Goal: Information Seeking & Learning: Learn about a topic

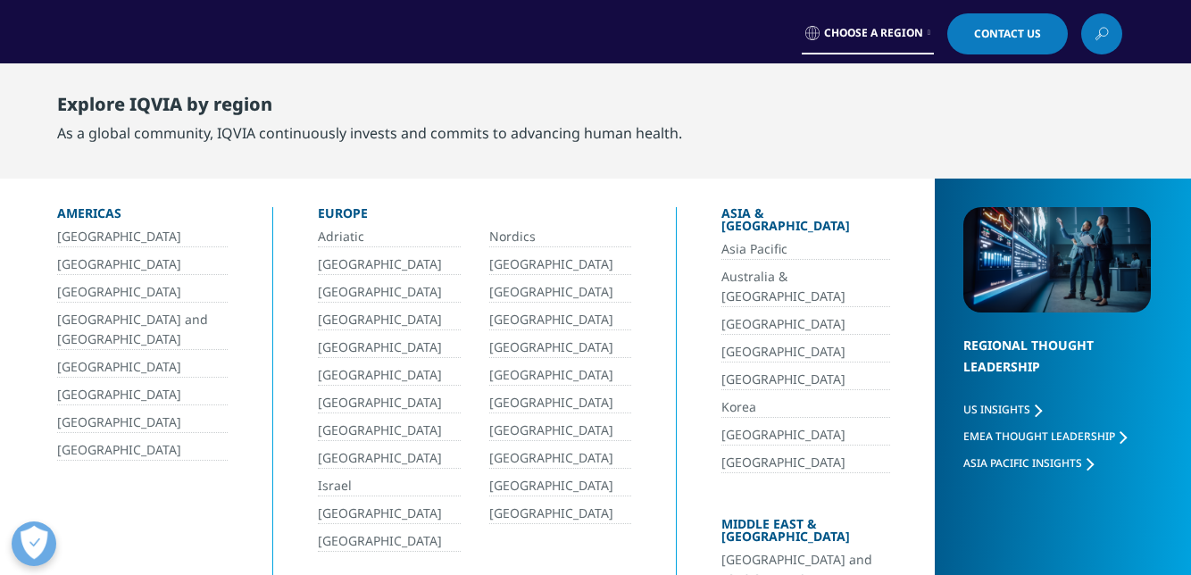
click at [1089, 44] on link at bounding box center [1101, 33] width 41 height 41
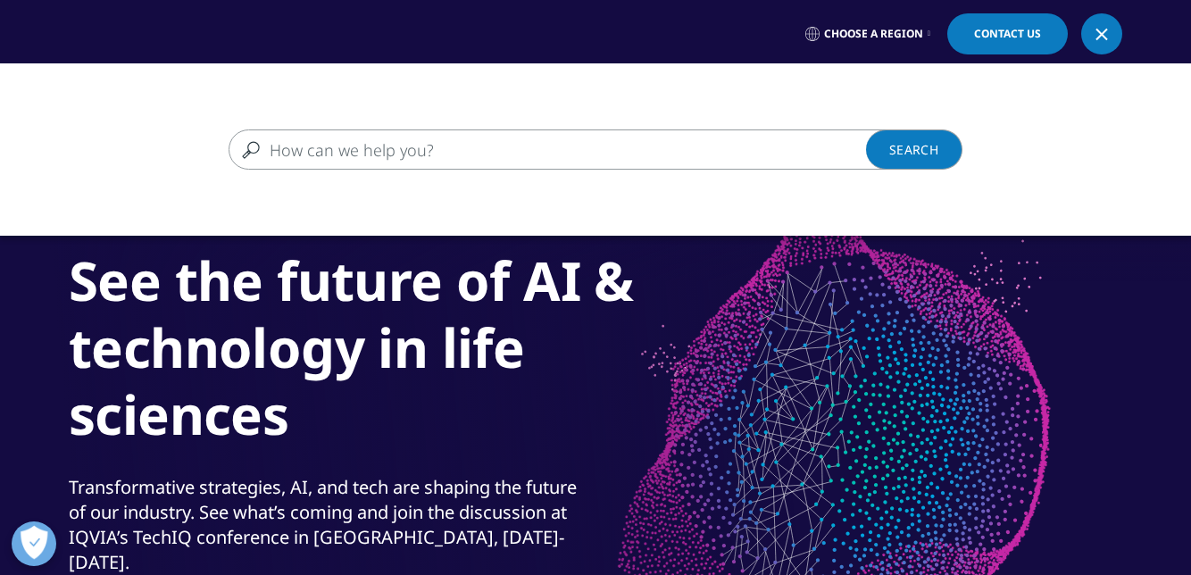
click at [866, 44] on link "Choose a Region" at bounding box center [867, 33] width 132 height 41
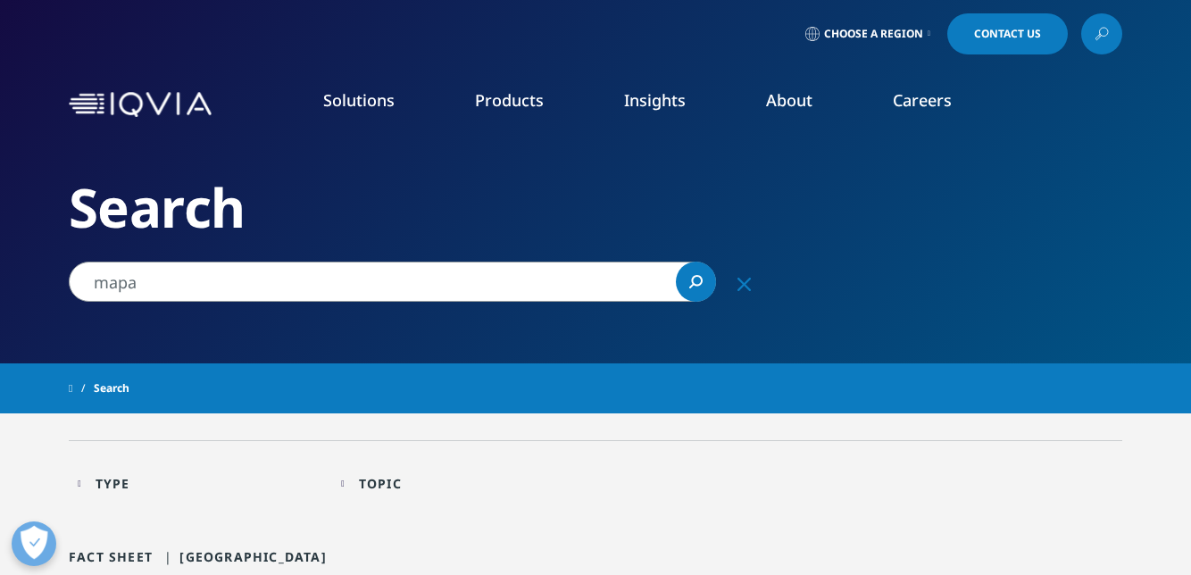
click at [659, 105] on link "Insights" at bounding box center [655, 99] width 62 height 21
click at [515, 93] on link "Products" at bounding box center [509, 99] width 69 height 21
click at [514, 105] on link "Products" at bounding box center [509, 99] width 69 height 21
click at [1108, 34] on link at bounding box center [1101, 33] width 41 height 41
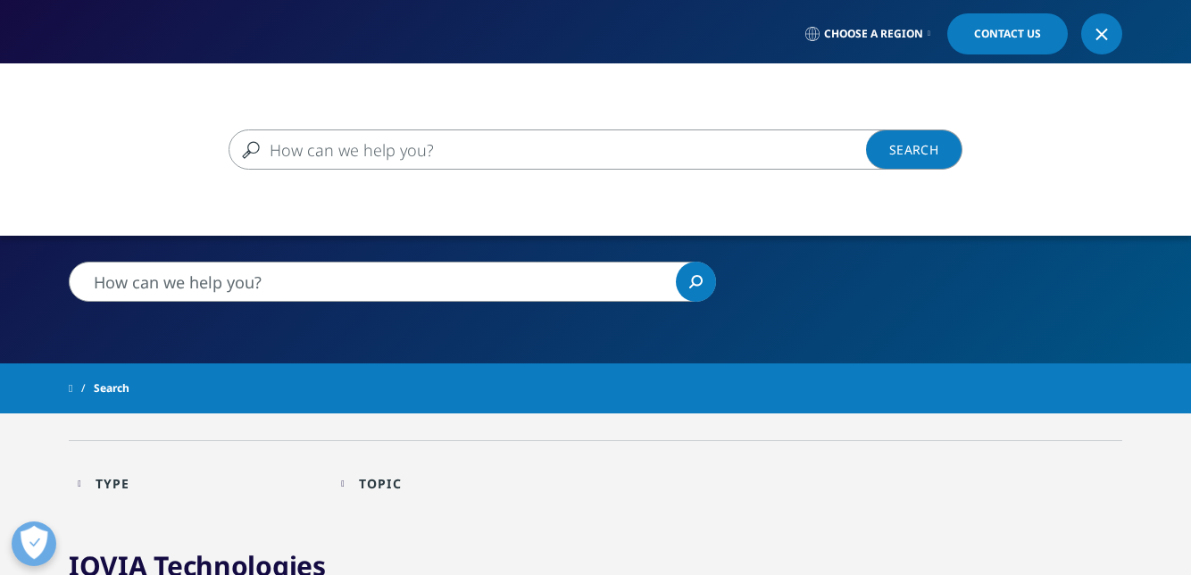
click at [459, 156] on input "Search" at bounding box center [569, 149] width 682 height 40
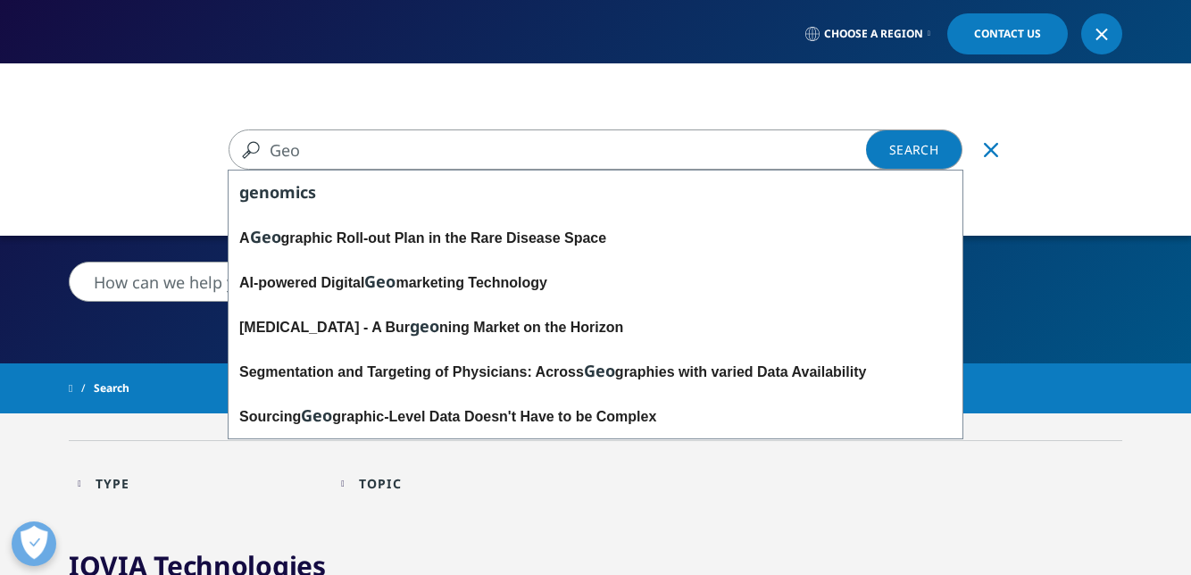
click at [535, 236] on div "A Geo graphic Roll-out Plan in the Rare Disease Space" at bounding box center [595, 237] width 734 height 45
type input "A Geographic Roll-out Plan in the Rare Disease Space"
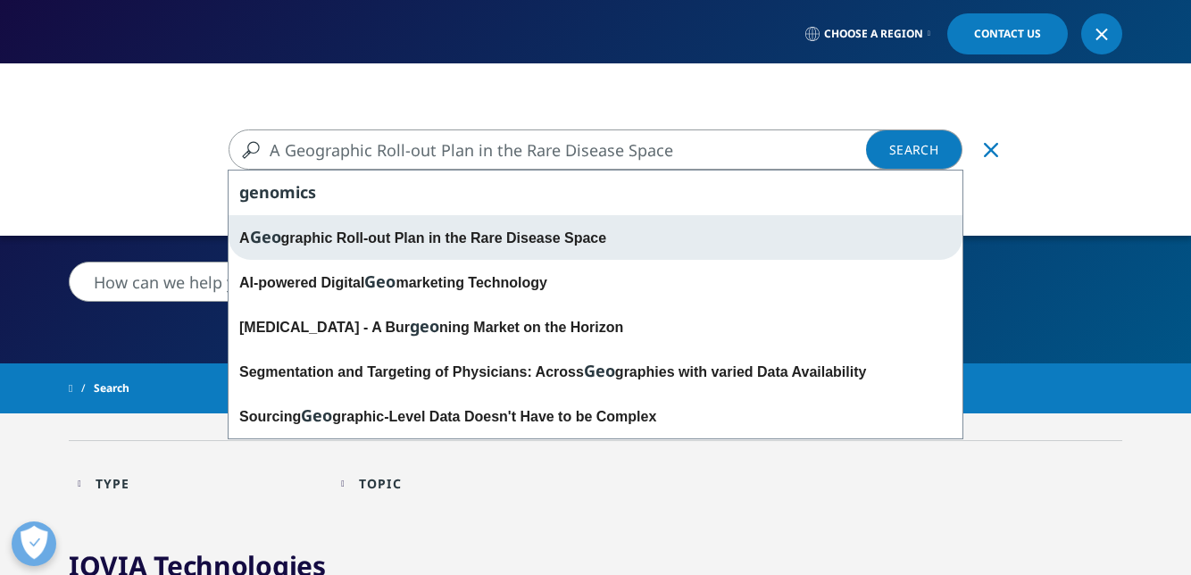
type input "A Geographic Roll-out Plan in the Rare Disease Space"
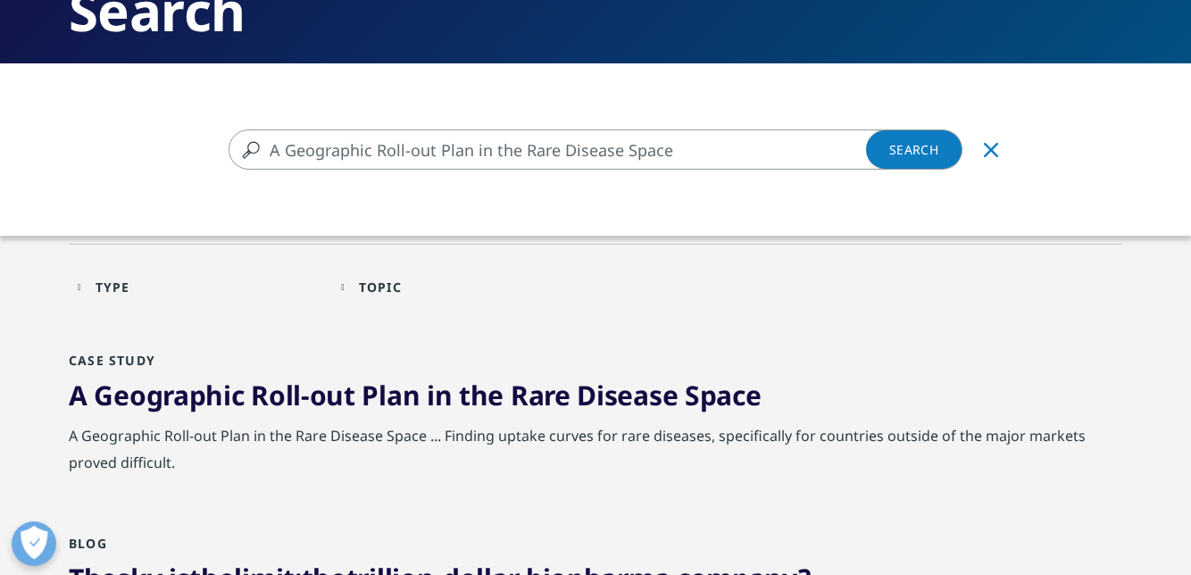
scroll to position [164, 0]
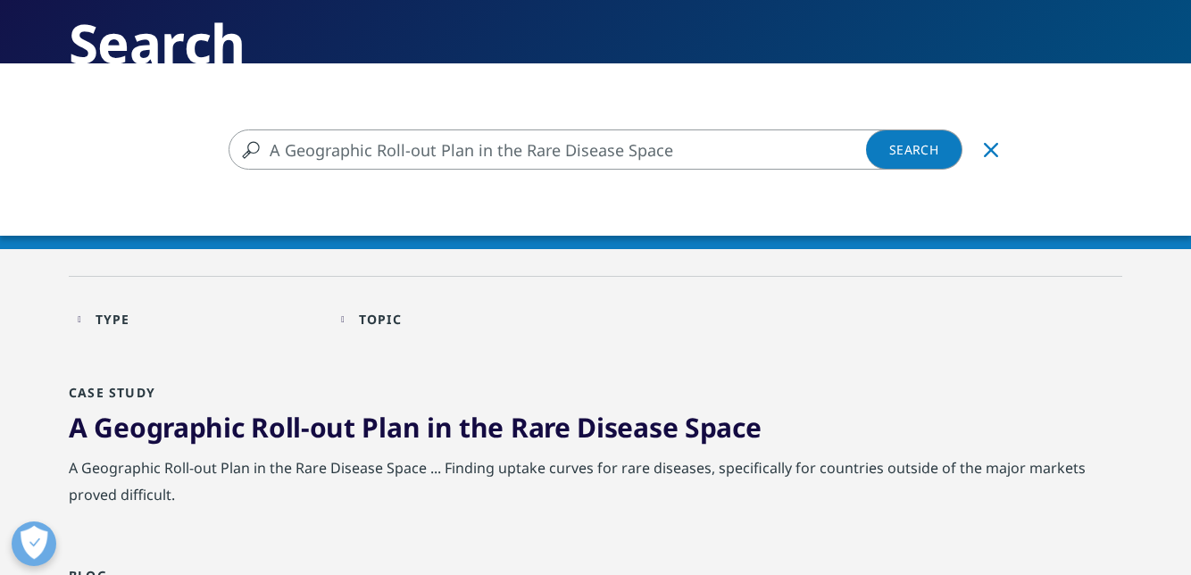
click at [560, 436] on div "A Geographic Roll-out Plan in the Rare Disease Space A Geographic Roll-out Plan…" at bounding box center [595, 350] width 1191 height 575
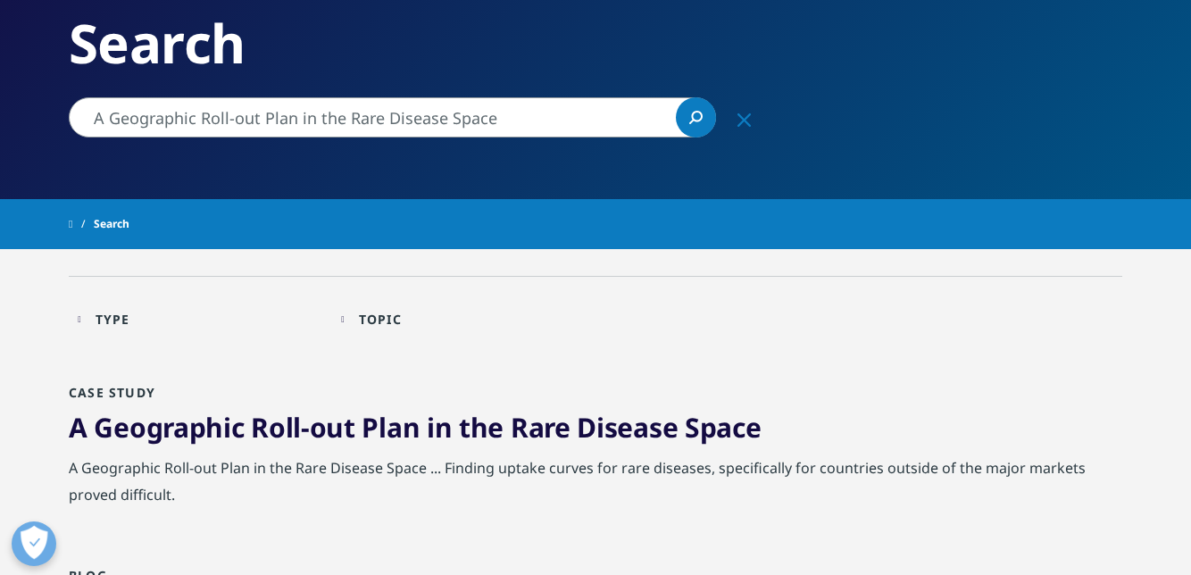
click at [568, 123] on input "A Geographic Roll-out Plan in the Rare Disease Space" at bounding box center [392, 117] width 647 height 40
type input "A Geographic terri"
click at [686, 120] on link "Search Loading" at bounding box center [696, 117] width 40 height 40
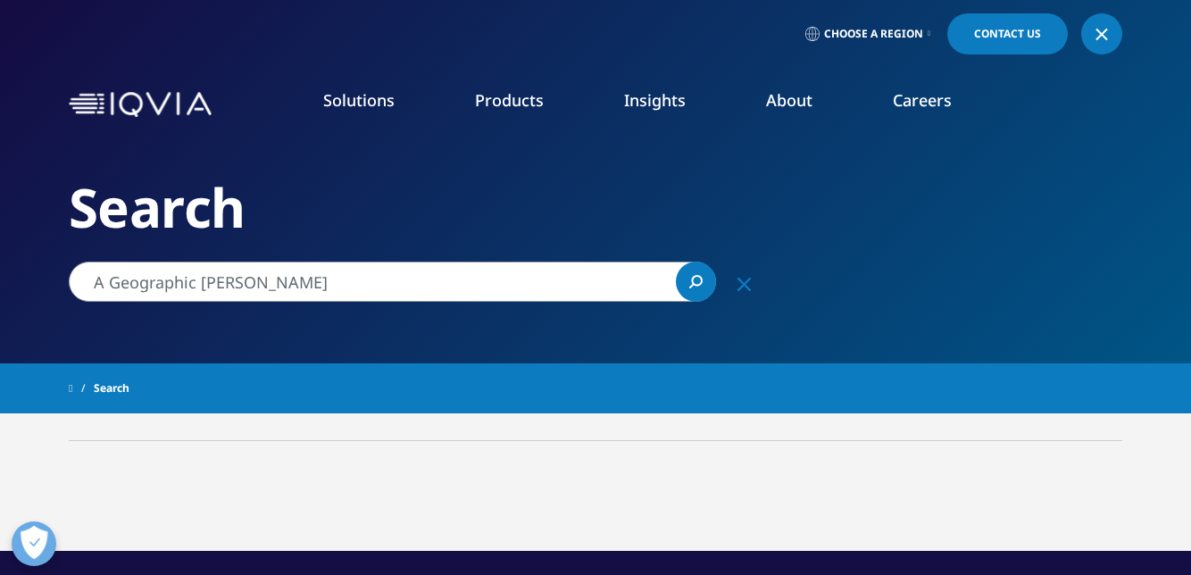
click at [793, 107] on link "About" at bounding box center [789, 99] width 46 height 21
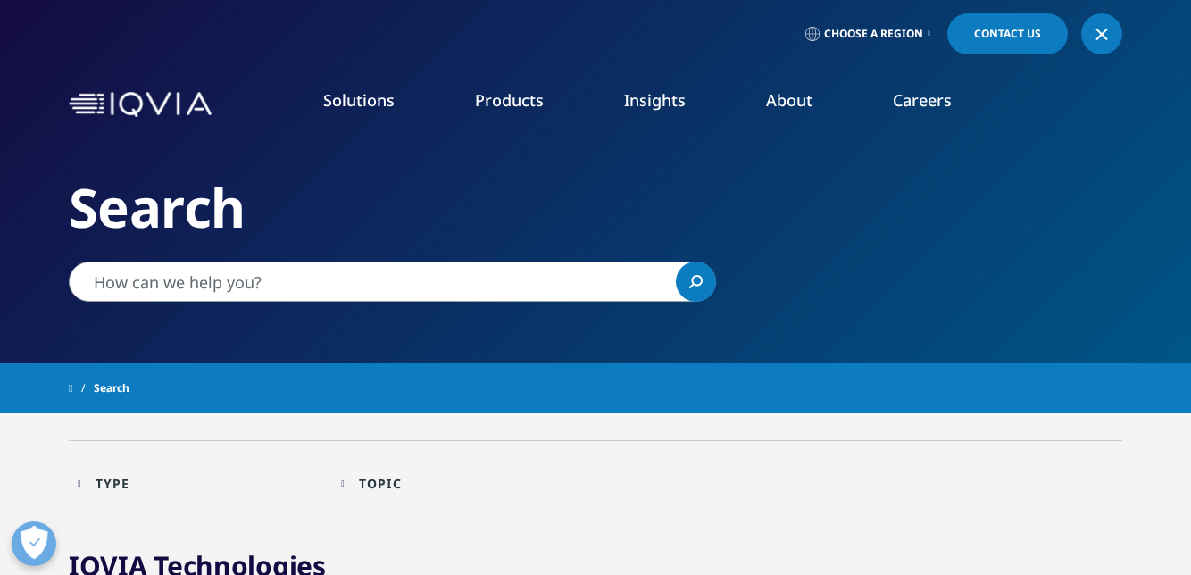
click at [924, 107] on link "Careers" at bounding box center [921, 99] width 59 height 21
click at [646, 107] on link "Insights" at bounding box center [655, 99] width 62 height 21
click at [361, 100] on link "Solutions" at bounding box center [358, 99] width 71 height 21
click at [917, 37] on span "Choose a Region" at bounding box center [873, 34] width 99 height 14
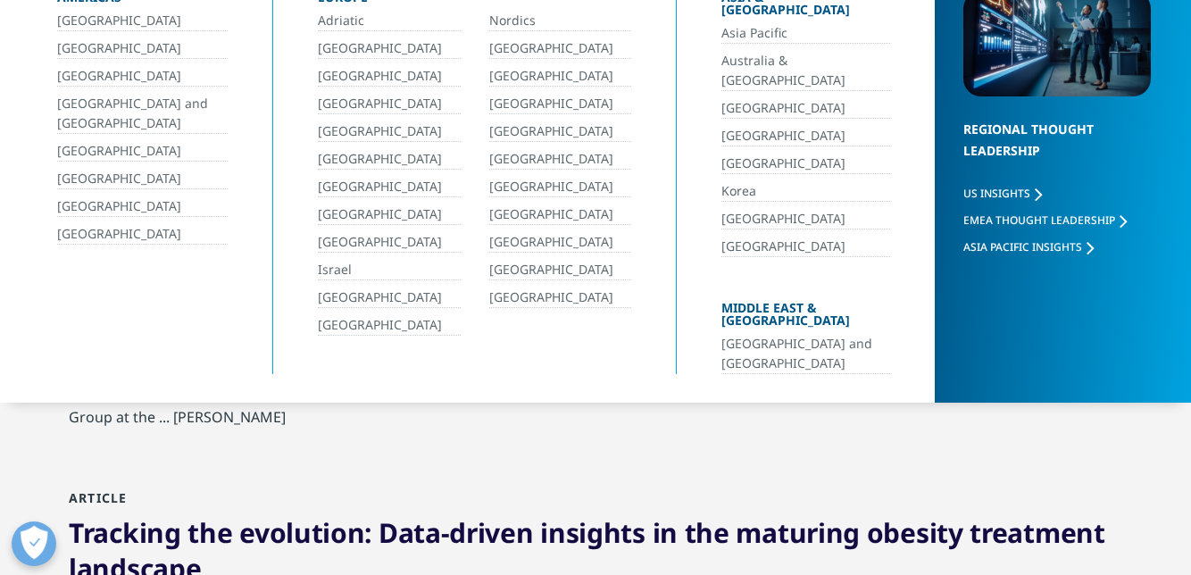
scroll to position [217, 0]
click at [609, 444] on div "IQVIA Technologies From Clinical Trial Financial Management and Safety, to Site…" at bounding box center [595, 409] width 1053 height 157
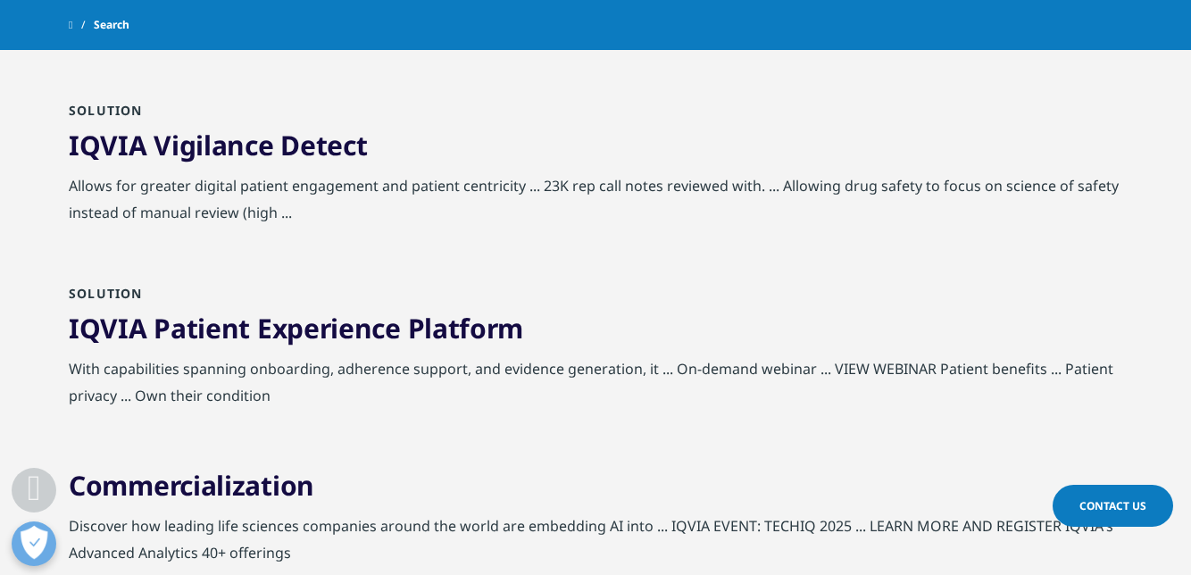
scroll to position [938, 0]
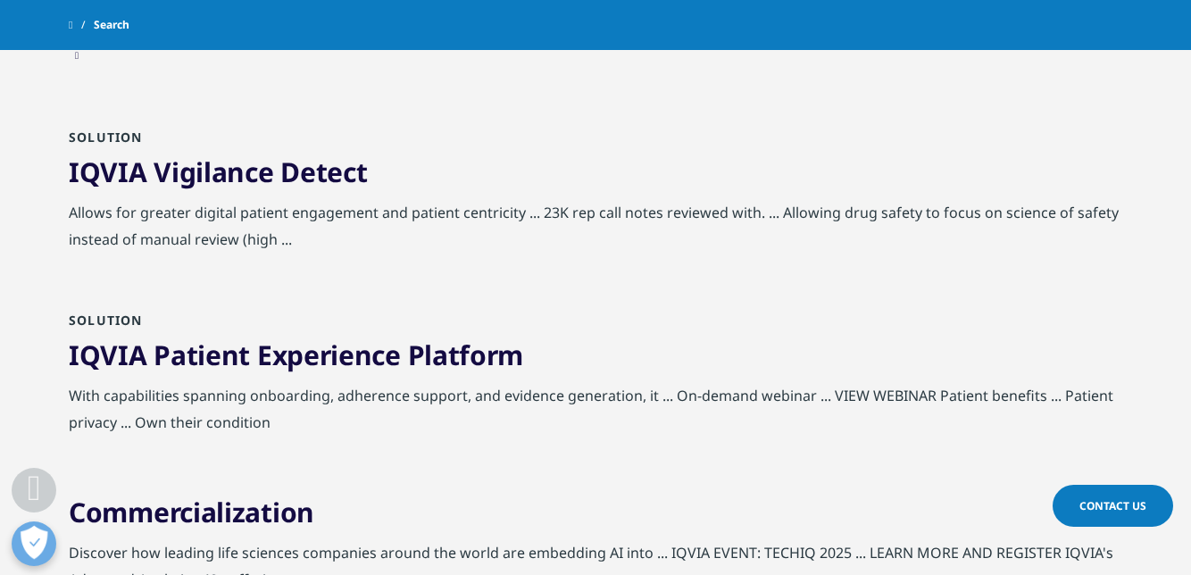
click at [411, 361] on link "IQVIA Patient Experience Platform" at bounding box center [296, 354] width 454 height 37
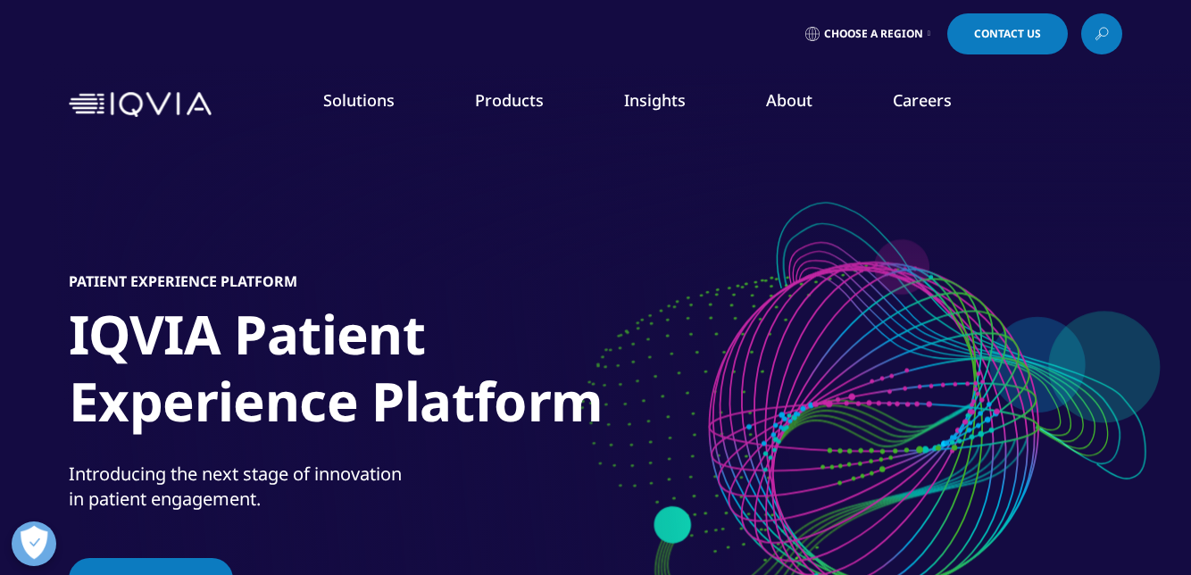
click at [892, 46] on link "Choose a Region" at bounding box center [867, 33] width 132 height 41
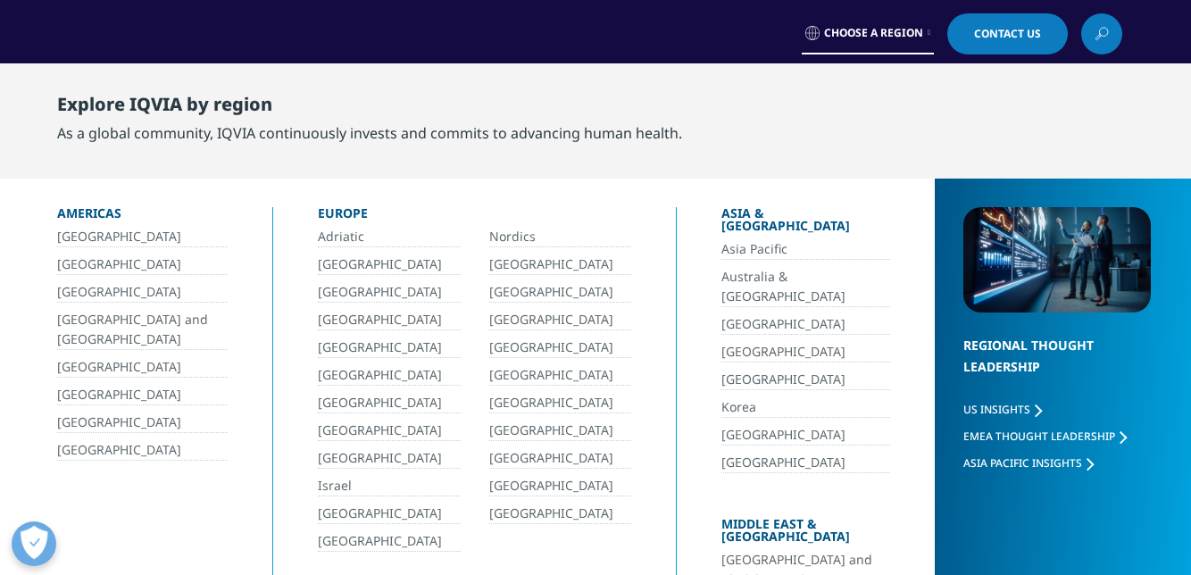
click at [1108, 37] on icon at bounding box center [1101, 33] width 14 height 23
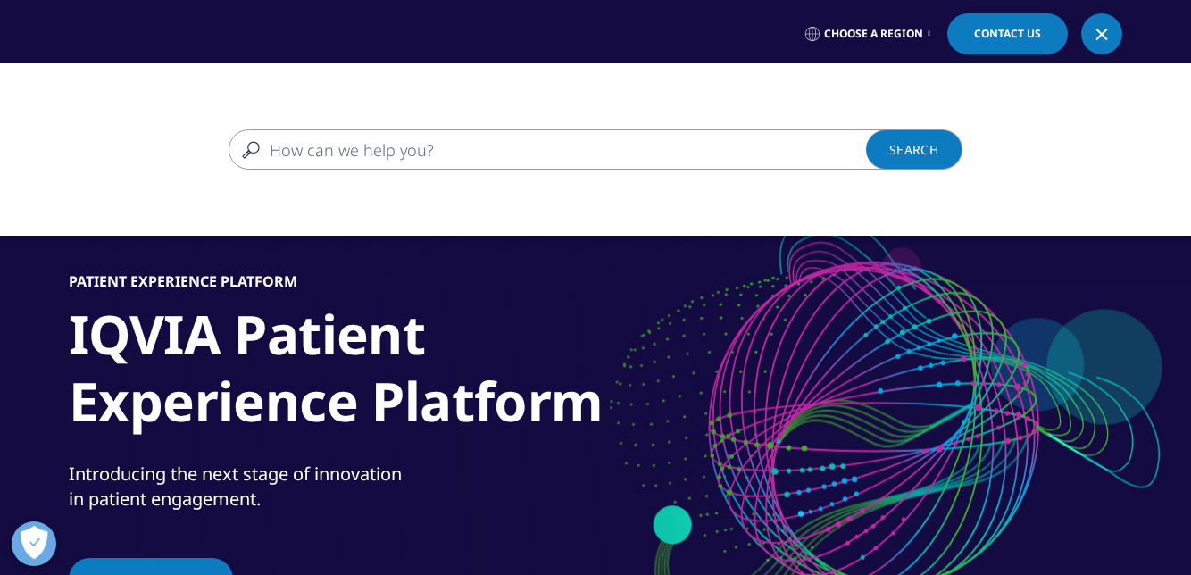
click at [675, 165] on input "Search" at bounding box center [569, 149] width 682 height 40
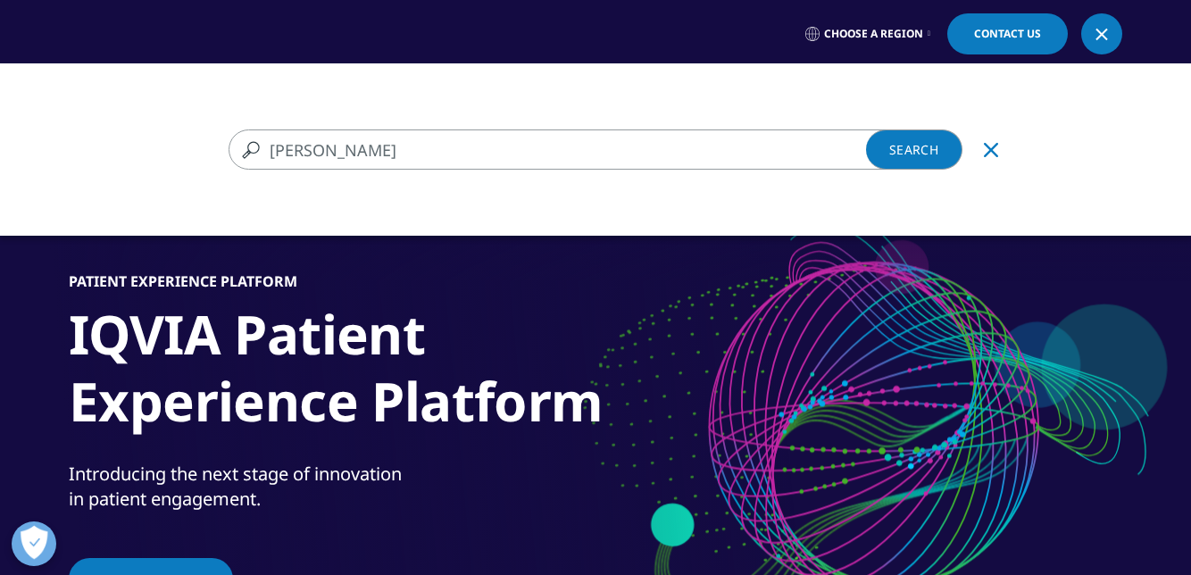
type input "Nicara"
click at [987, 154] on icon "Clear" at bounding box center [990, 150] width 14 height 14
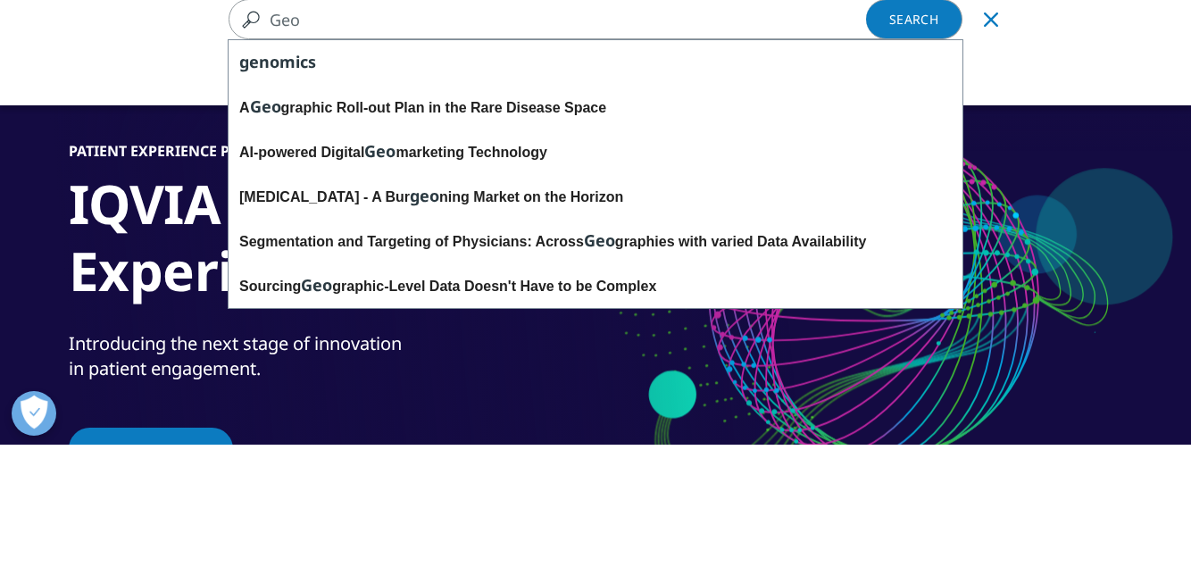
click at [843, 372] on div "Segmentation and Targeting of Physicians: Across Geo graphies with varied Data …" at bounding box center [595, 371] width 734 height 45
type input "Segmentation and Targeting of Physicians: Across Geographies with varied Data A…"
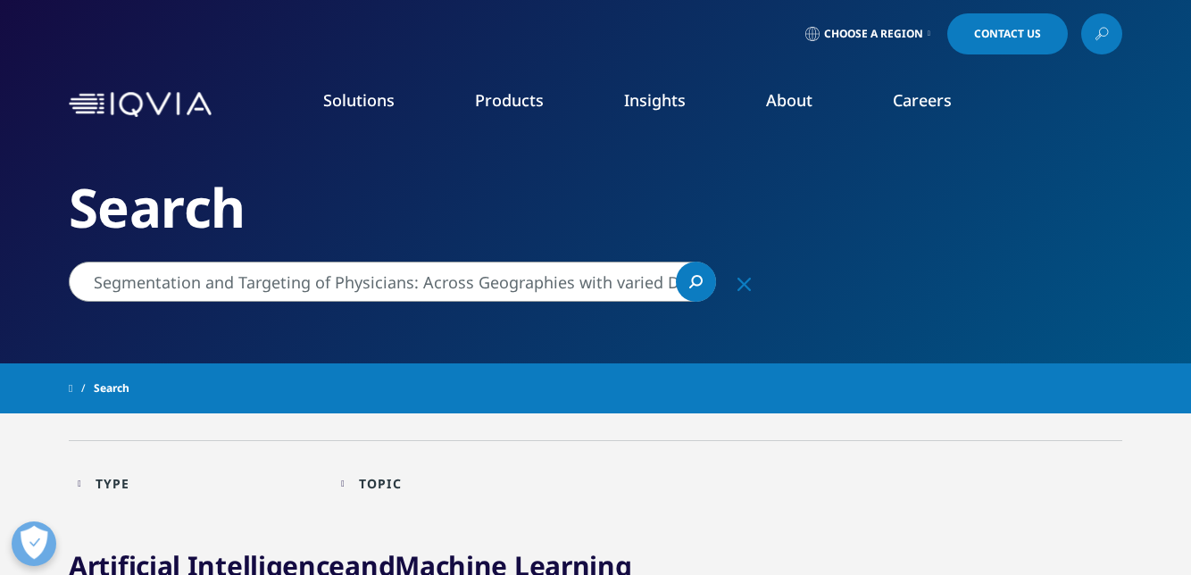
click at [926, 109] on link "Careers" at bounding box center [921, 99] width 59 height 21
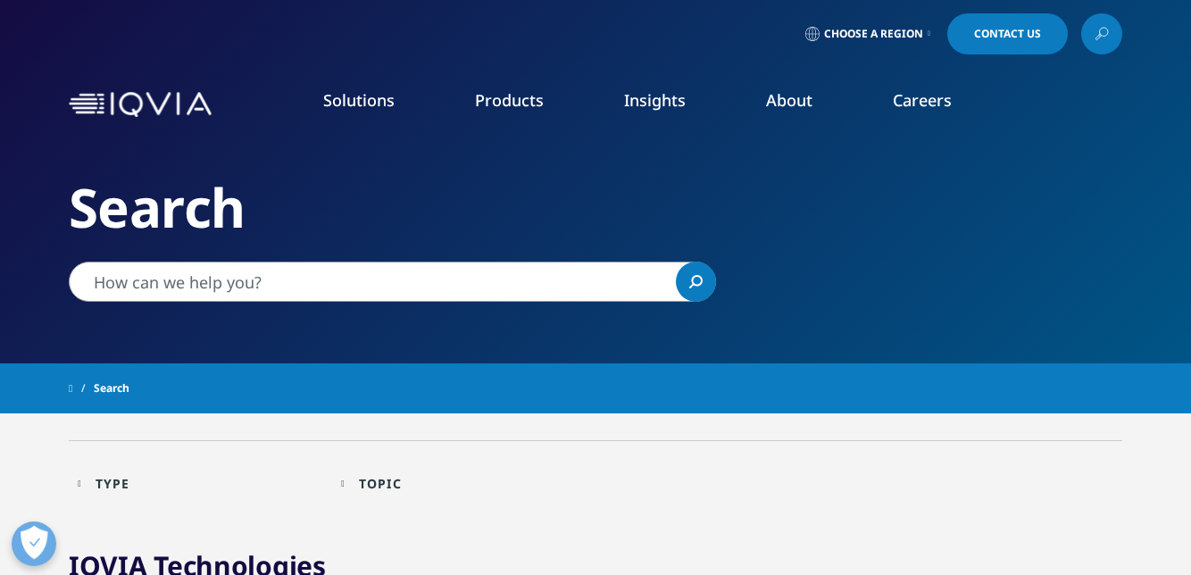
type input "Segmentation and Targeting of Physicians: Across Geographies with varied Data A…"
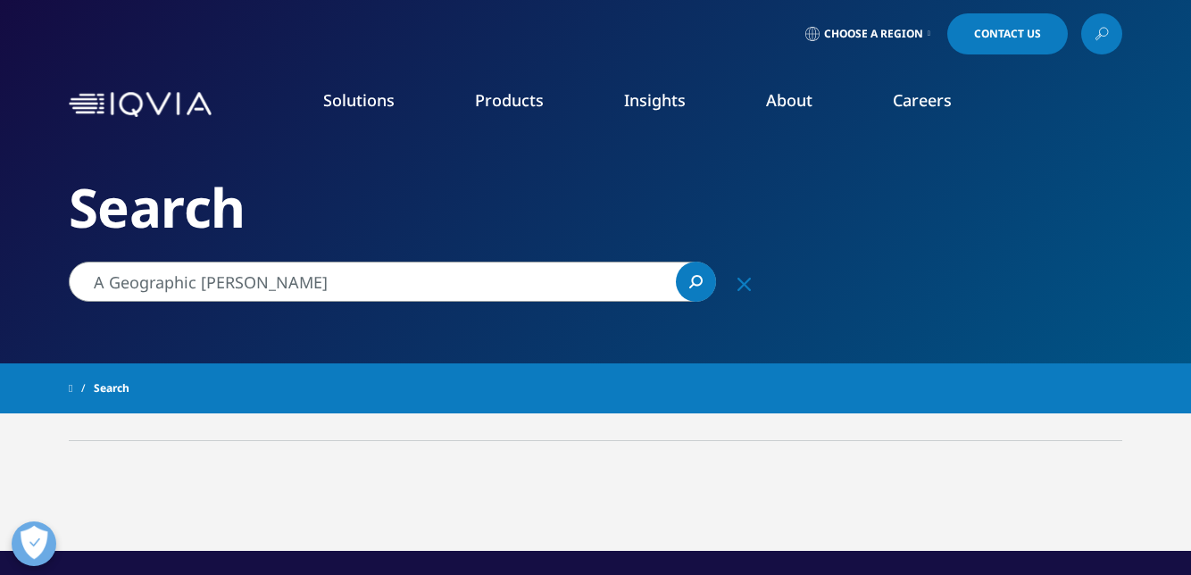
type input "A Geographic Roll-out Plan in the Rare Disease Space"
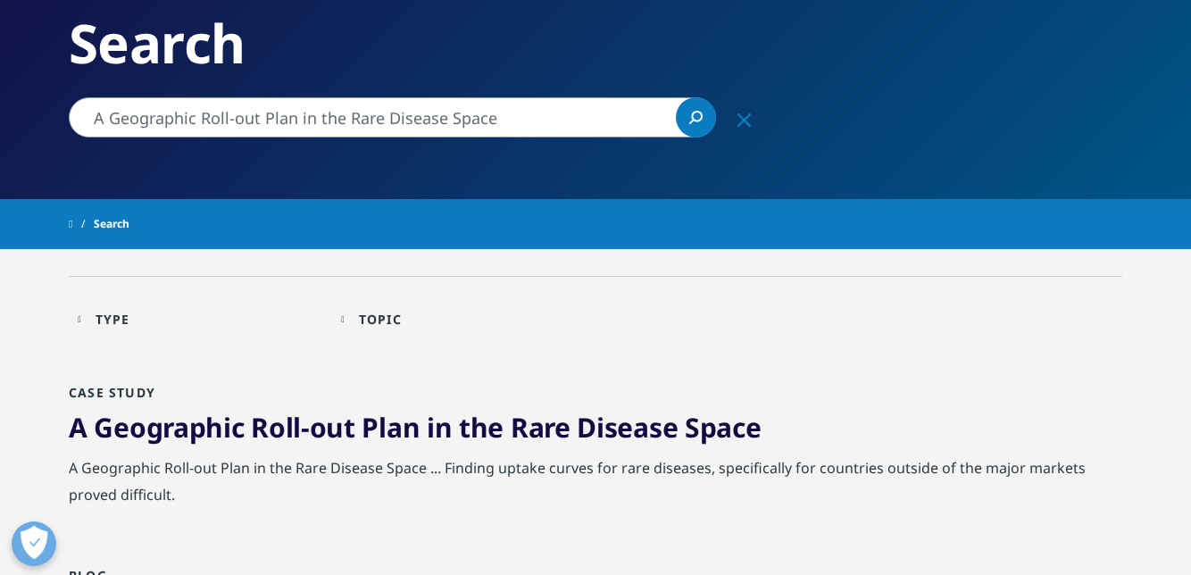
click at [73, 235] on link at bounding box center [81, 224] width 25 height 32
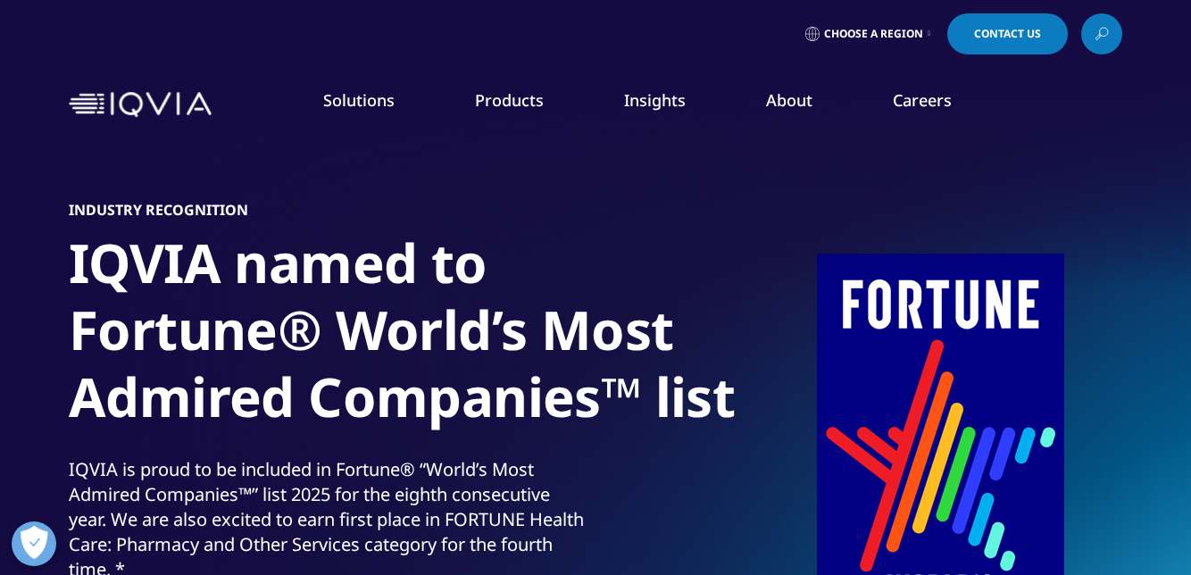
click at [798, 93] on link "About" at bounding box center [789, 99] width 46 height 21
